Goal: Go to known website: Go to known website

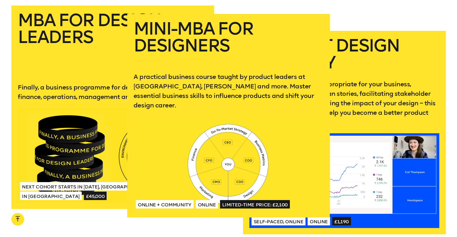
scroll to position [1041, 0]
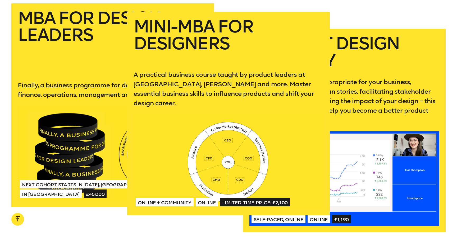
click at [236, 142] on div at bounding box center [228, 161] width 190 height 95
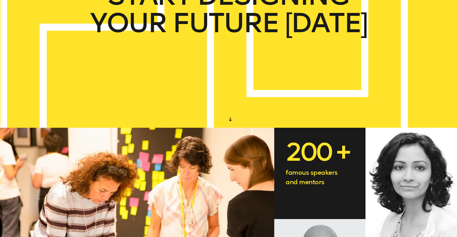
scroll to position [0, 0]
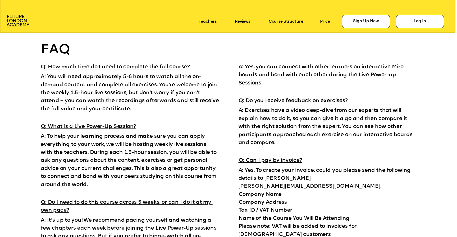
scroll to position [3814, 0]
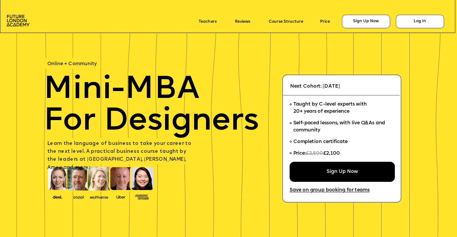
scroll to position [3814, 0]
